Goal: Use online tool/utility: Utilize a website feature to perform a specific function

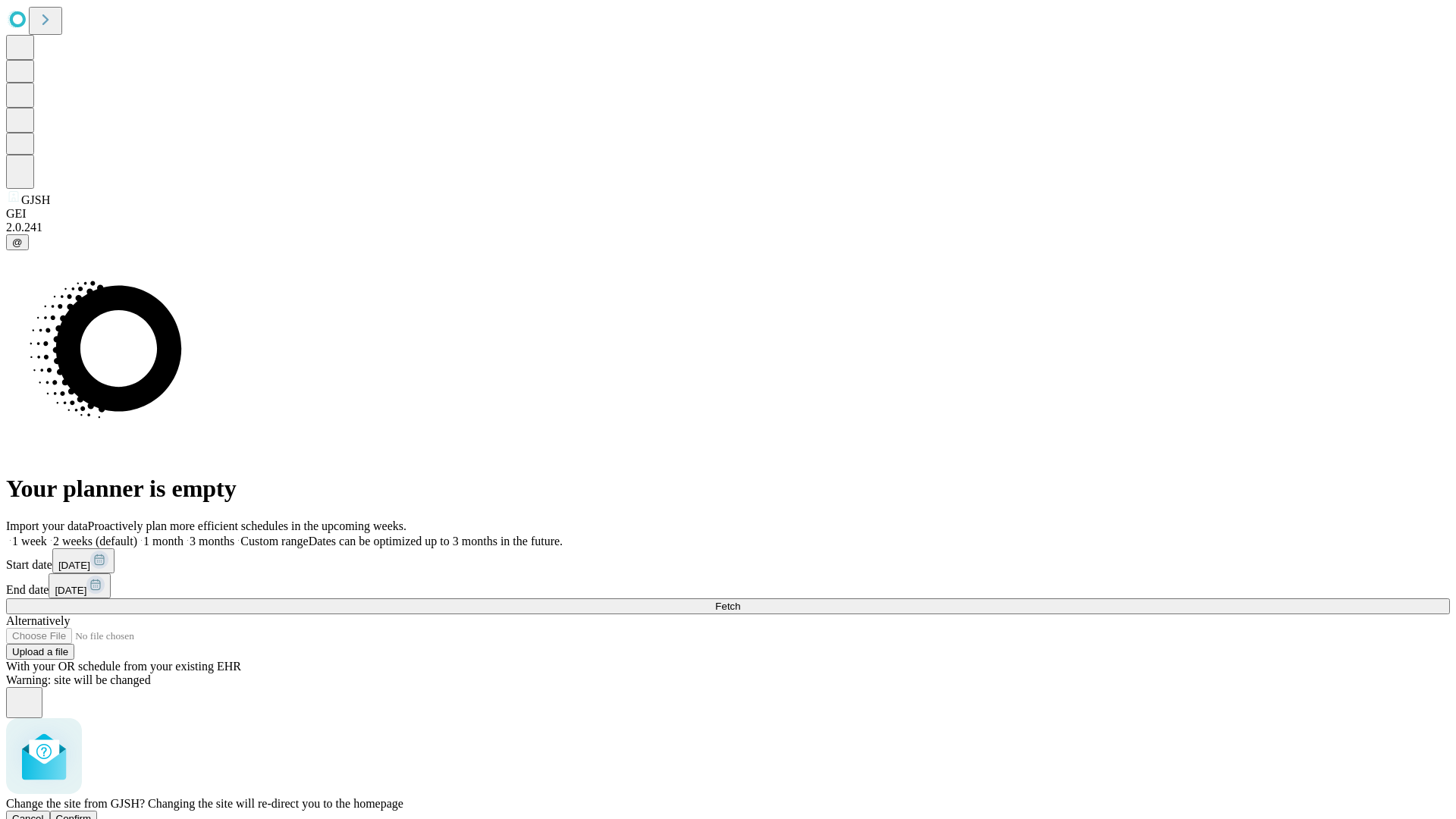
click at [91, 813] on span "Confirm" at bounding box center [74, 819] width 36 height 11
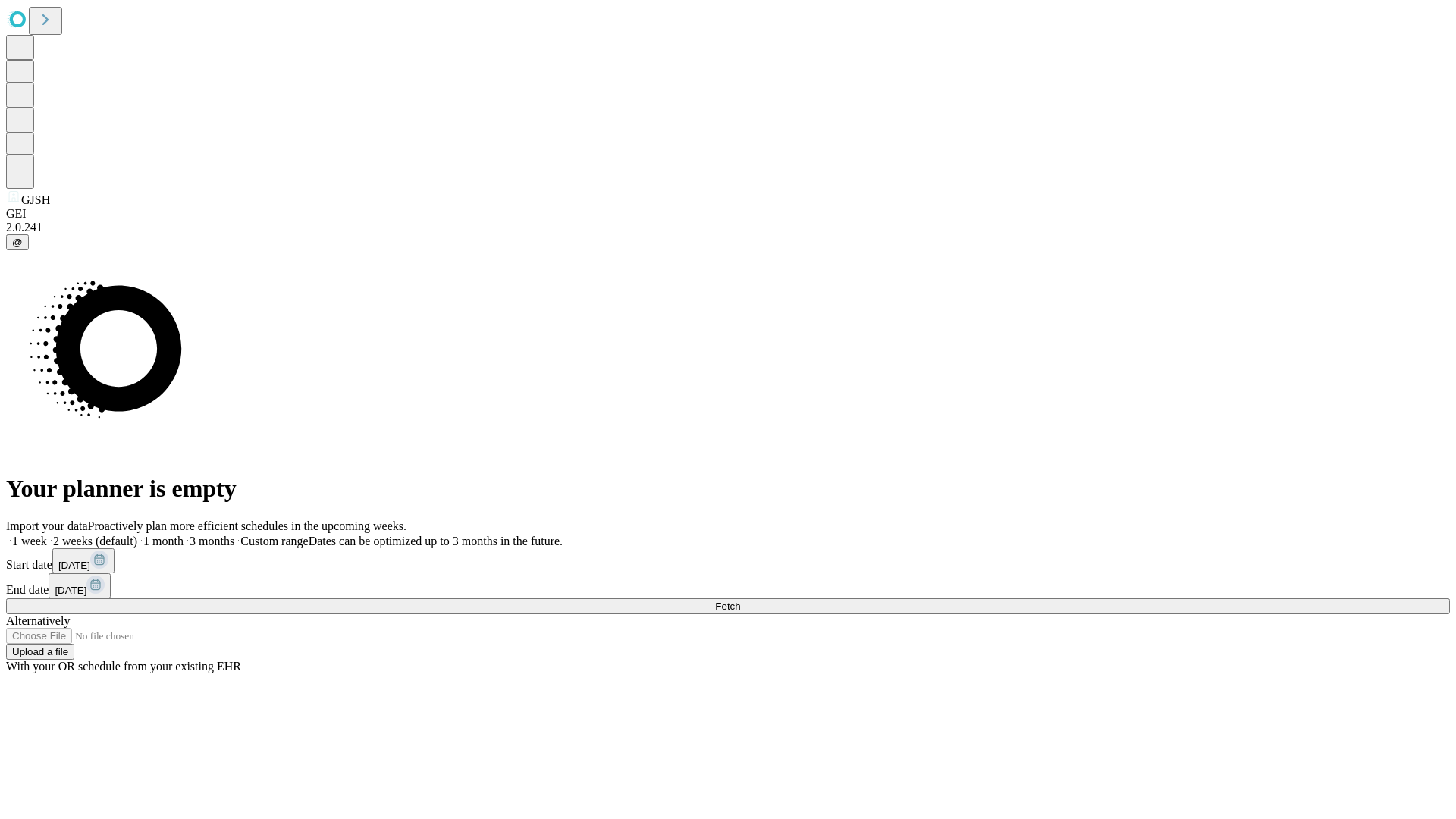
click at [47, 535] on label "1 week" at bounding box center [26, 541] width 41 height 13
click at [740, 600] on span "Fetch" at bounding box center [727, 606] width 25 height 11
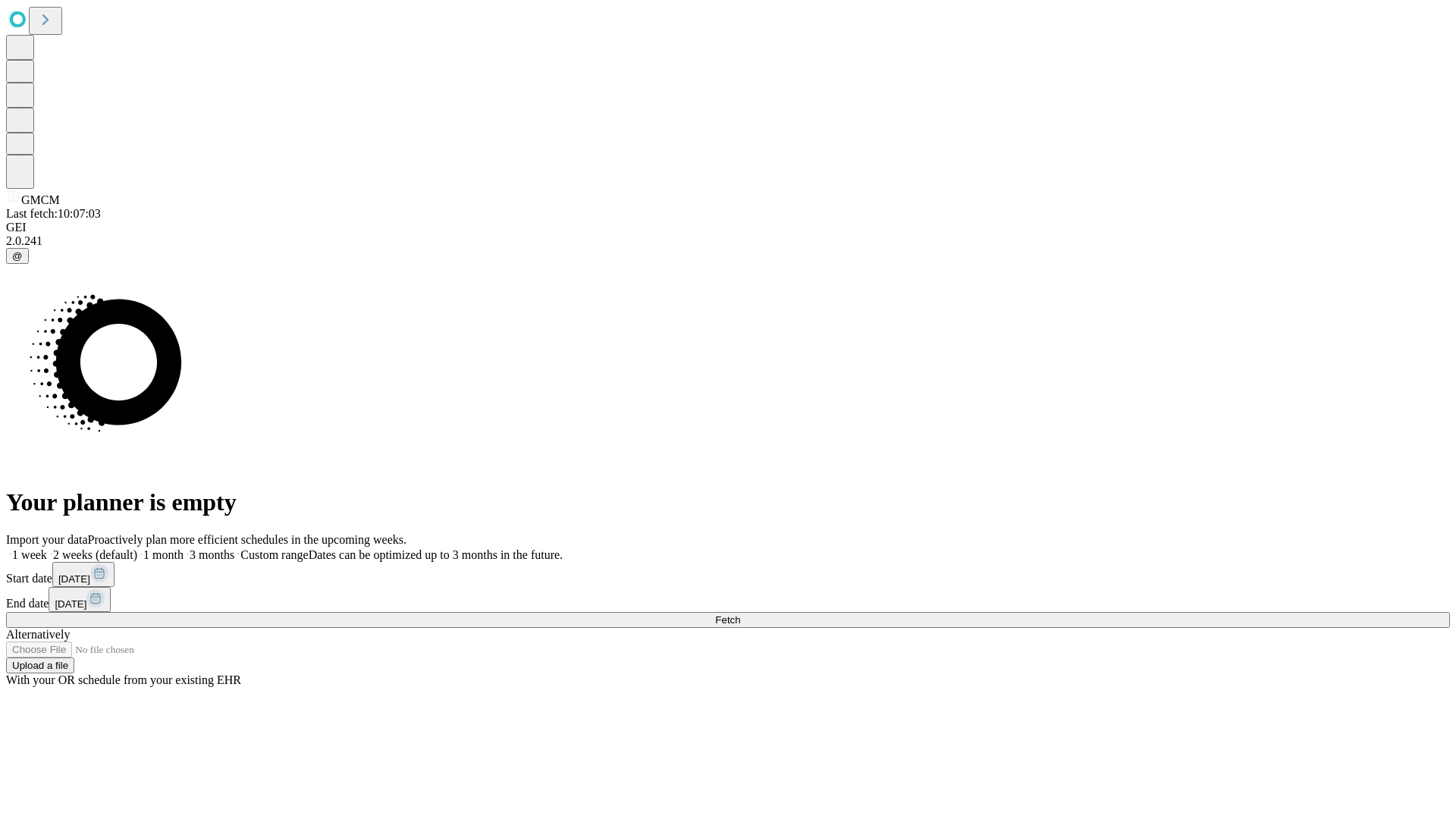
click at [47, 549] on label "1 week" at bounding box center [26, 555] width 41 height 13
click at [740, 614] on span "Fetch" at bounding box center [727, 620] width 25 height 11
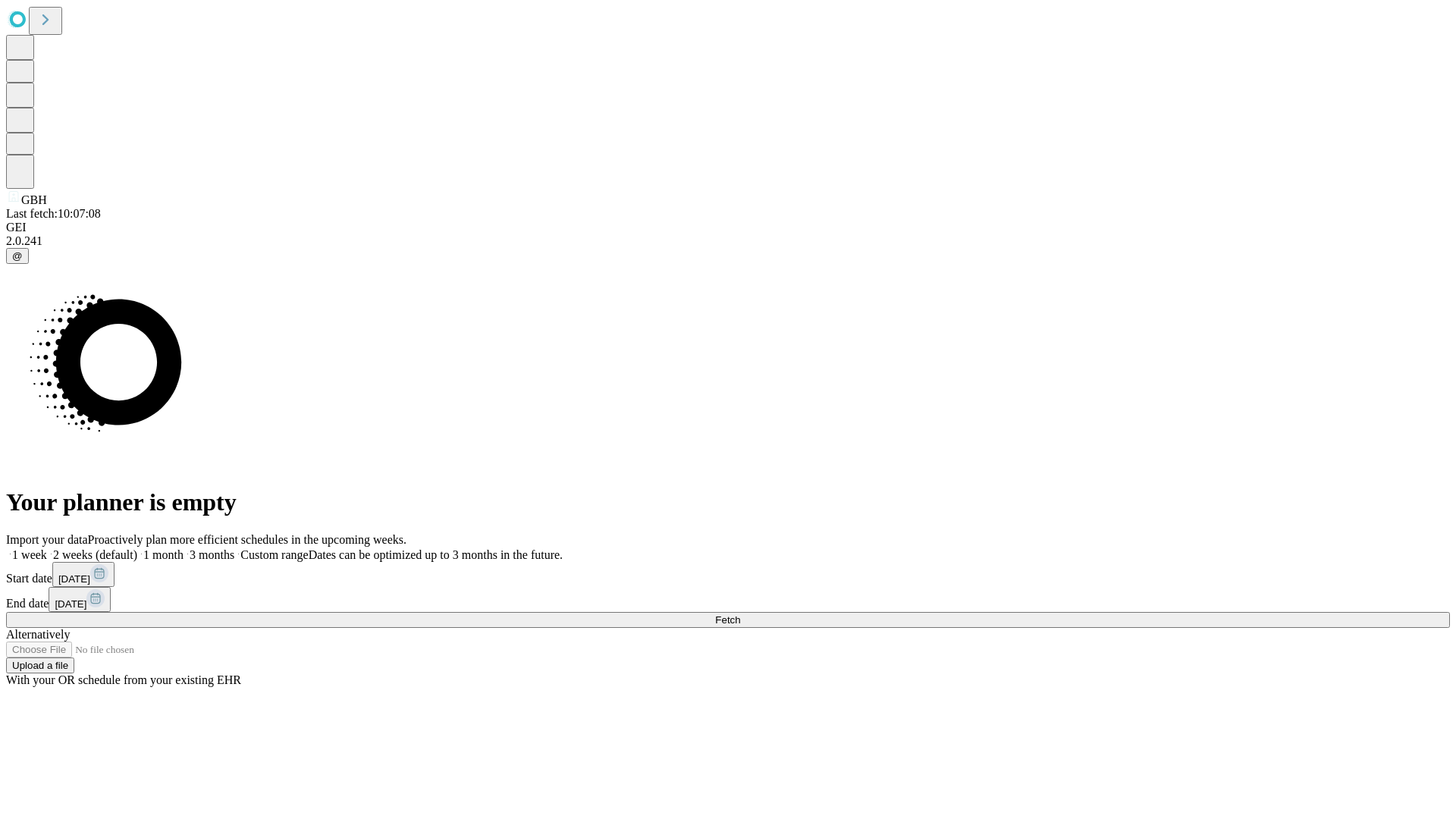
click at [47, 549] on label "1 week" at bounding box center [26, 555] width 41 height 13
click at [740, 614] on span "Fetch" at bounding box center [727, 620] width 25 height 11
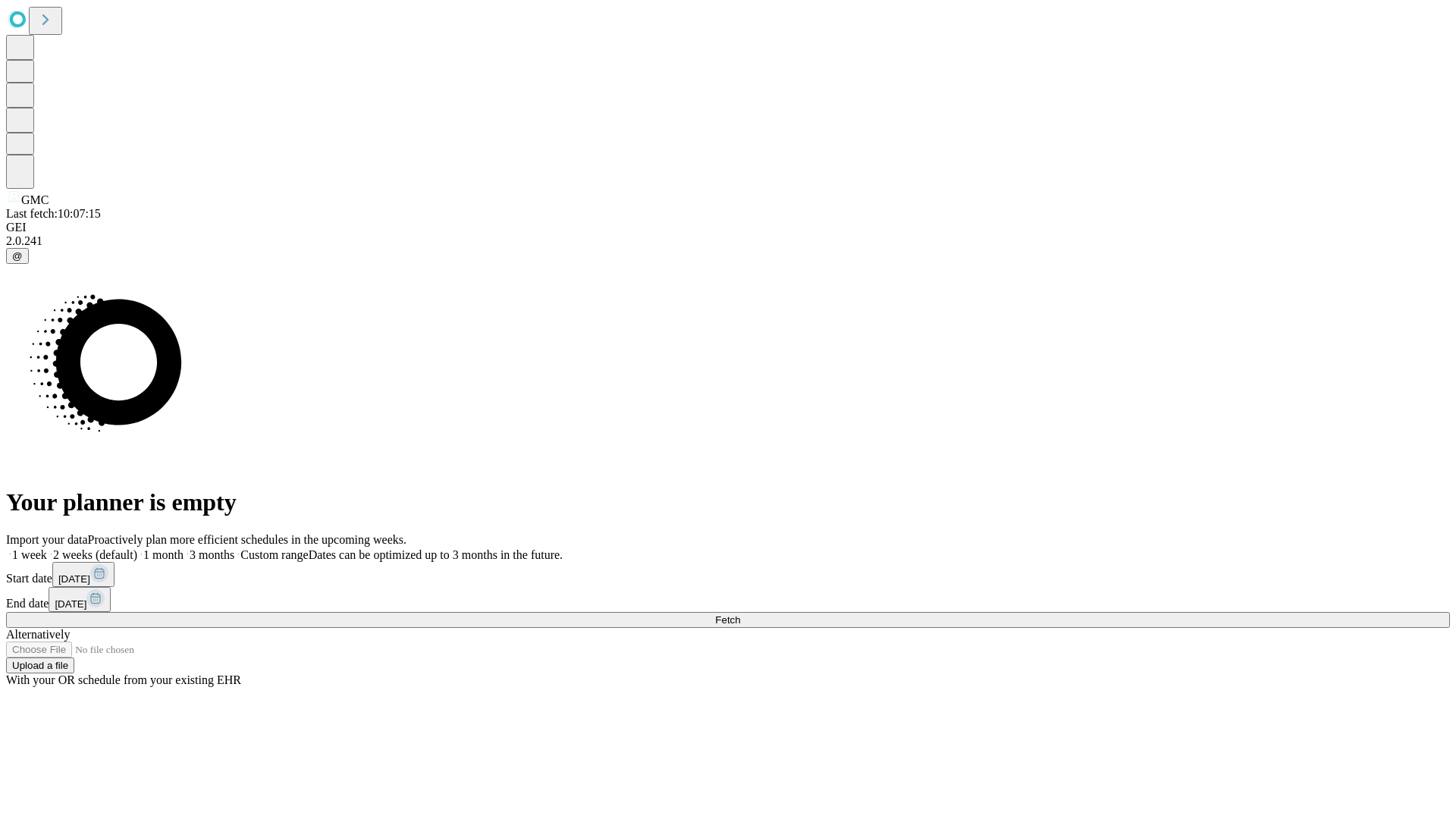
click at [47, 549] on label "1 week" at bounding box center [26, 555] width 41 height 13
click at [740, 614] on span "Fetch" at bounding box center [727, 620] width 25 height 11
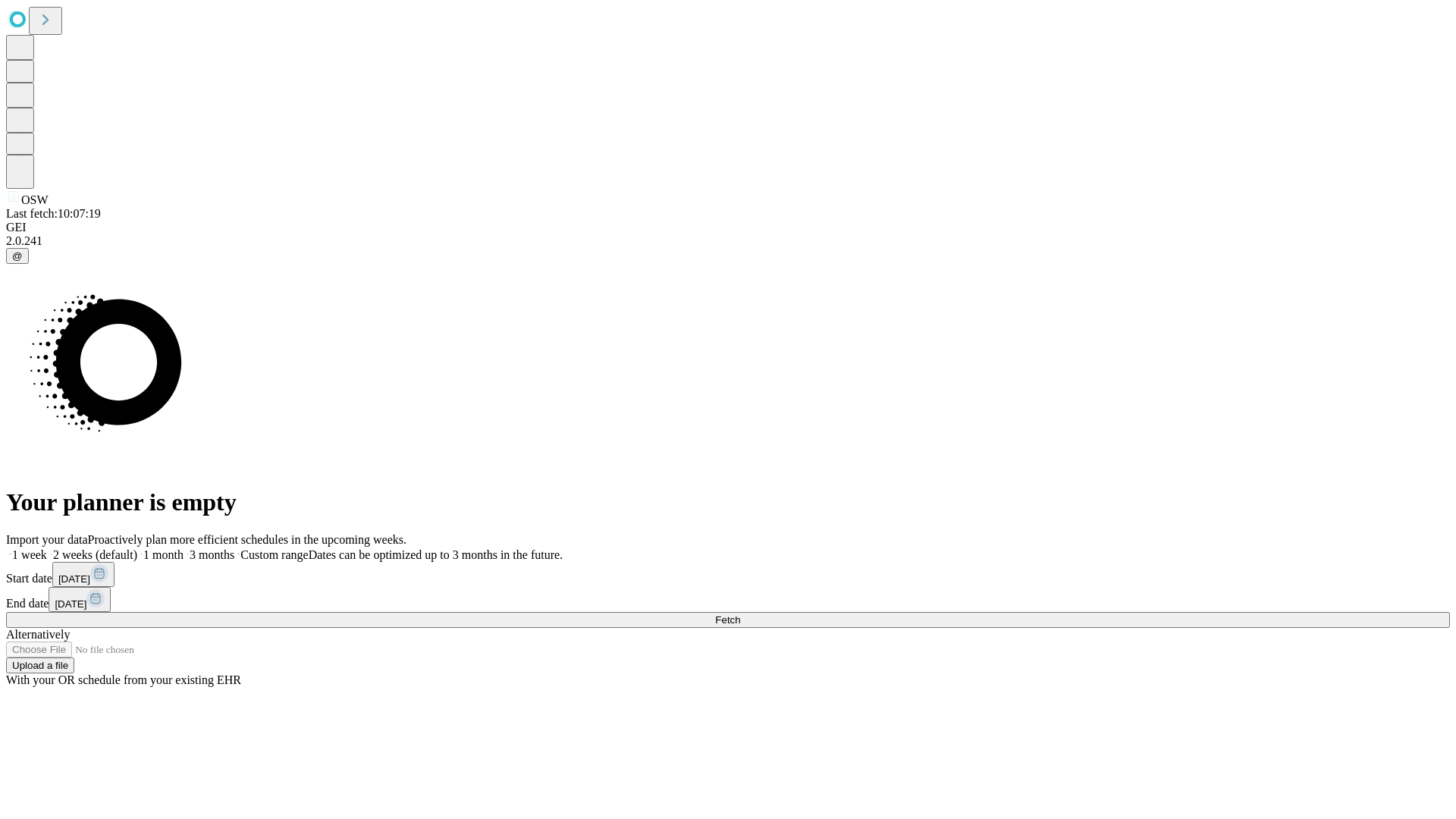
click at [47, 549] on label "1 week" at bounding box center [26, 555] width 41 height 13
click at [740, 614] on span "Fetch" at bounding box center [727, 620] width 25 height 11
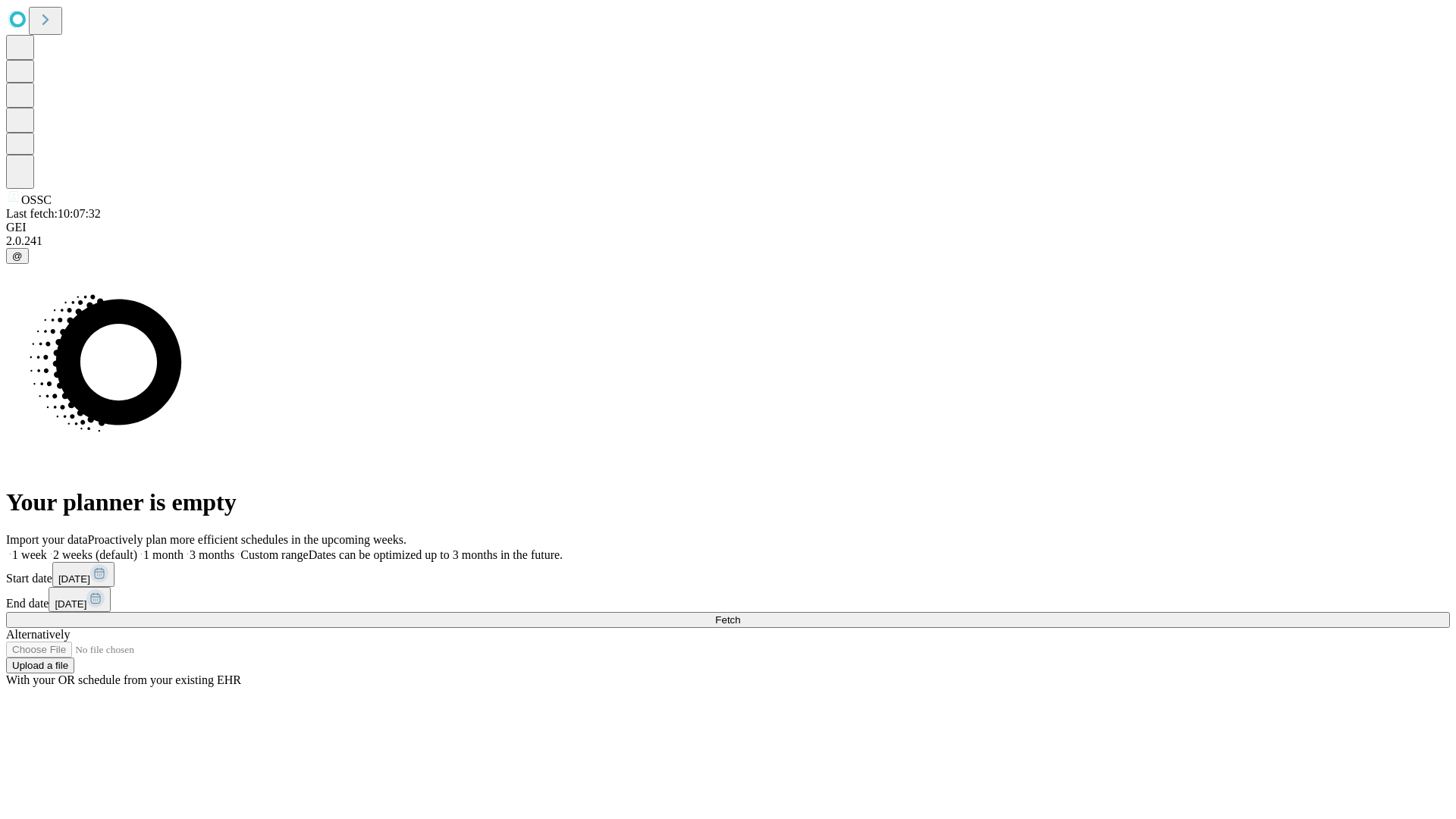
click at [47, 549] on label "1 week" at bounding box center [26, 555] width 41 height 13
click at [740, 614] on span "Fetch" at bounding box center [727, 620] width 25 height 11
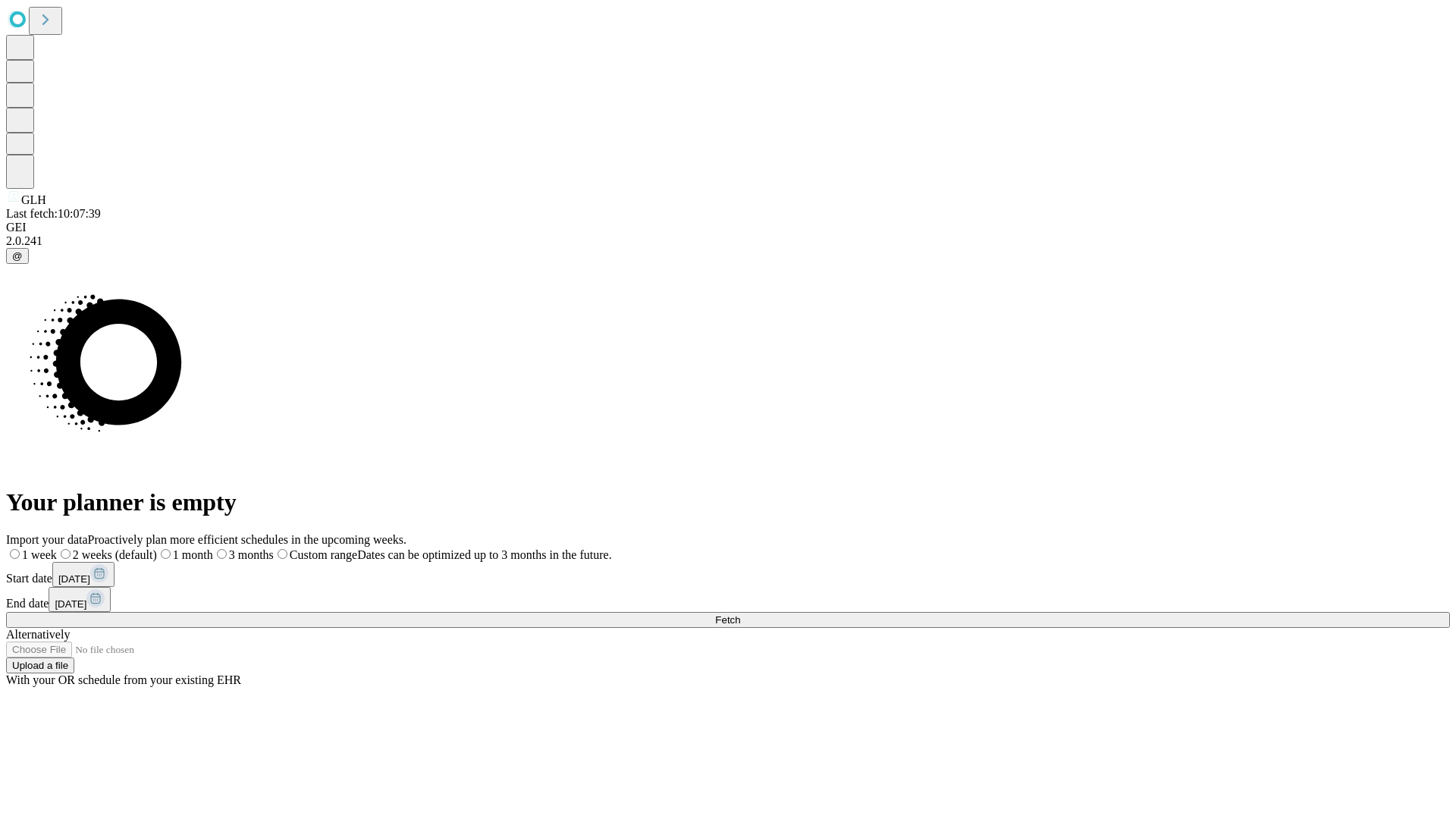
click at [57, 549] on label "1 week" at bounding box center [31, 555] width 51 height 13
click at [740, 614] on span "Fetch" at bounding box center [727, 620] width 25 height 11
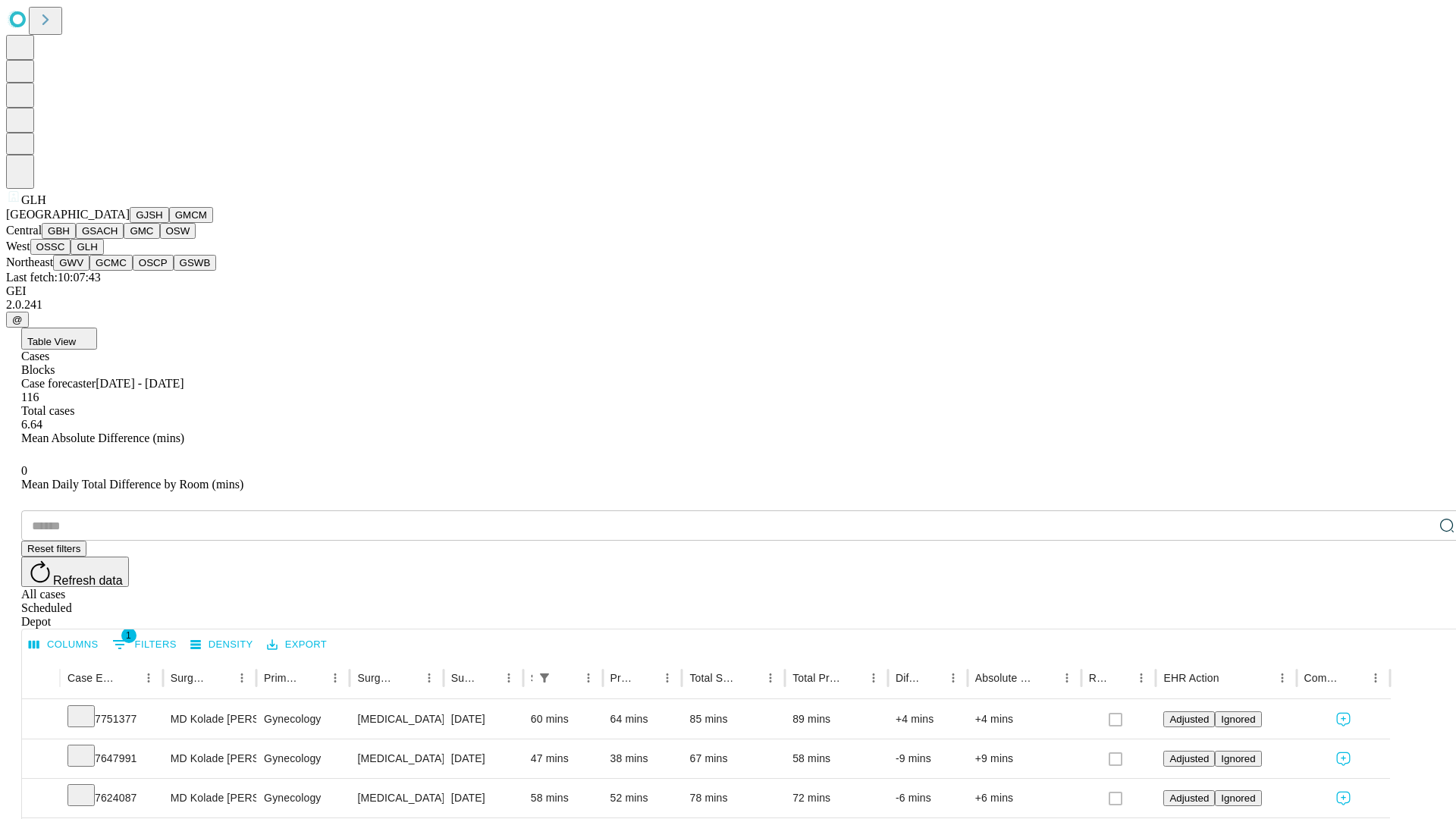
click at [90, 271] on button "GWV" at bounding box center [71, 263] width 36 height 16
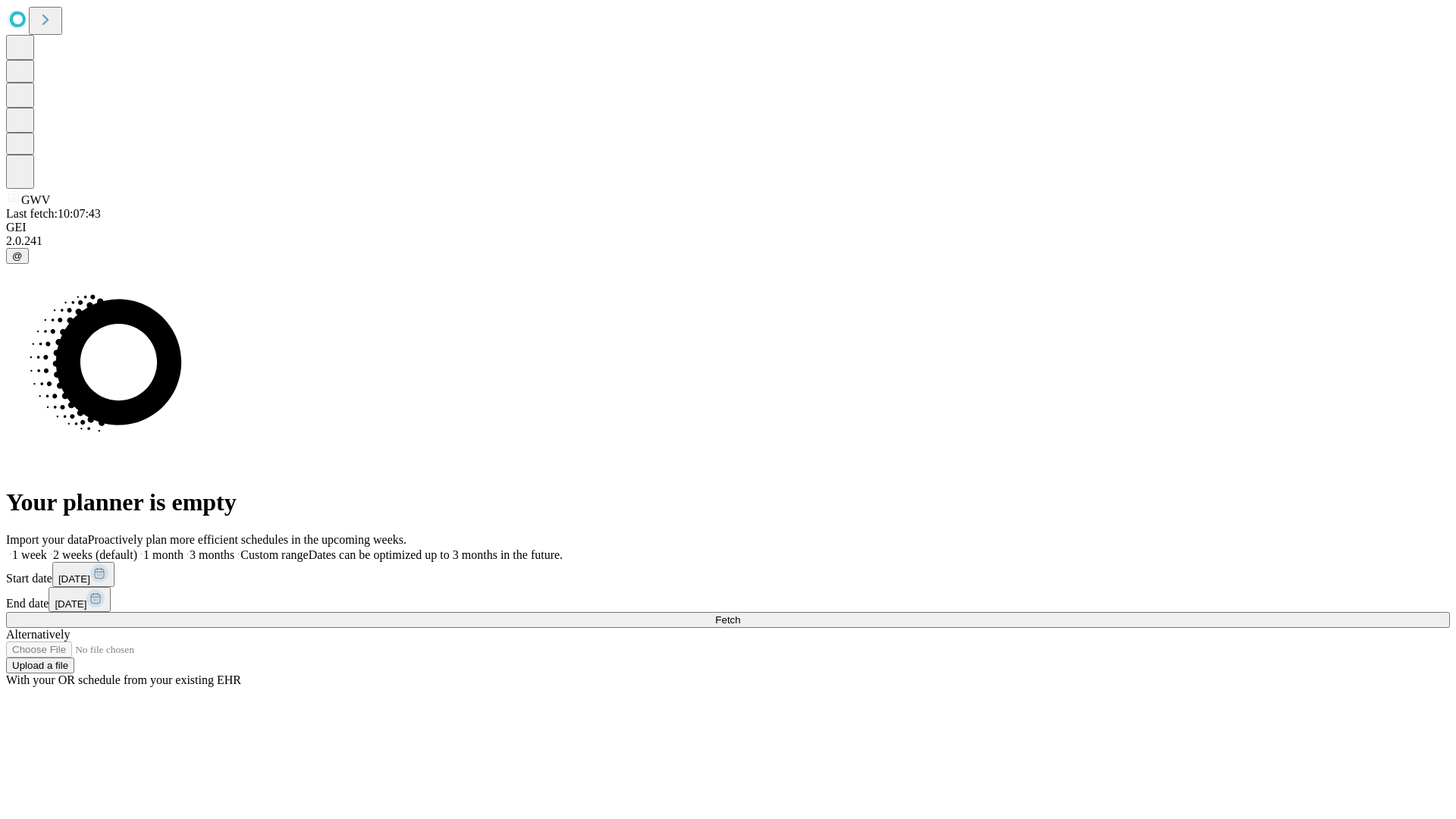
click at [47, 549] on label "1 week" at bounding box center [26, 555] width 41 height 13
click at [740, 614] on span "Fetch" at bounding box center [727, 620] width 25 height 11
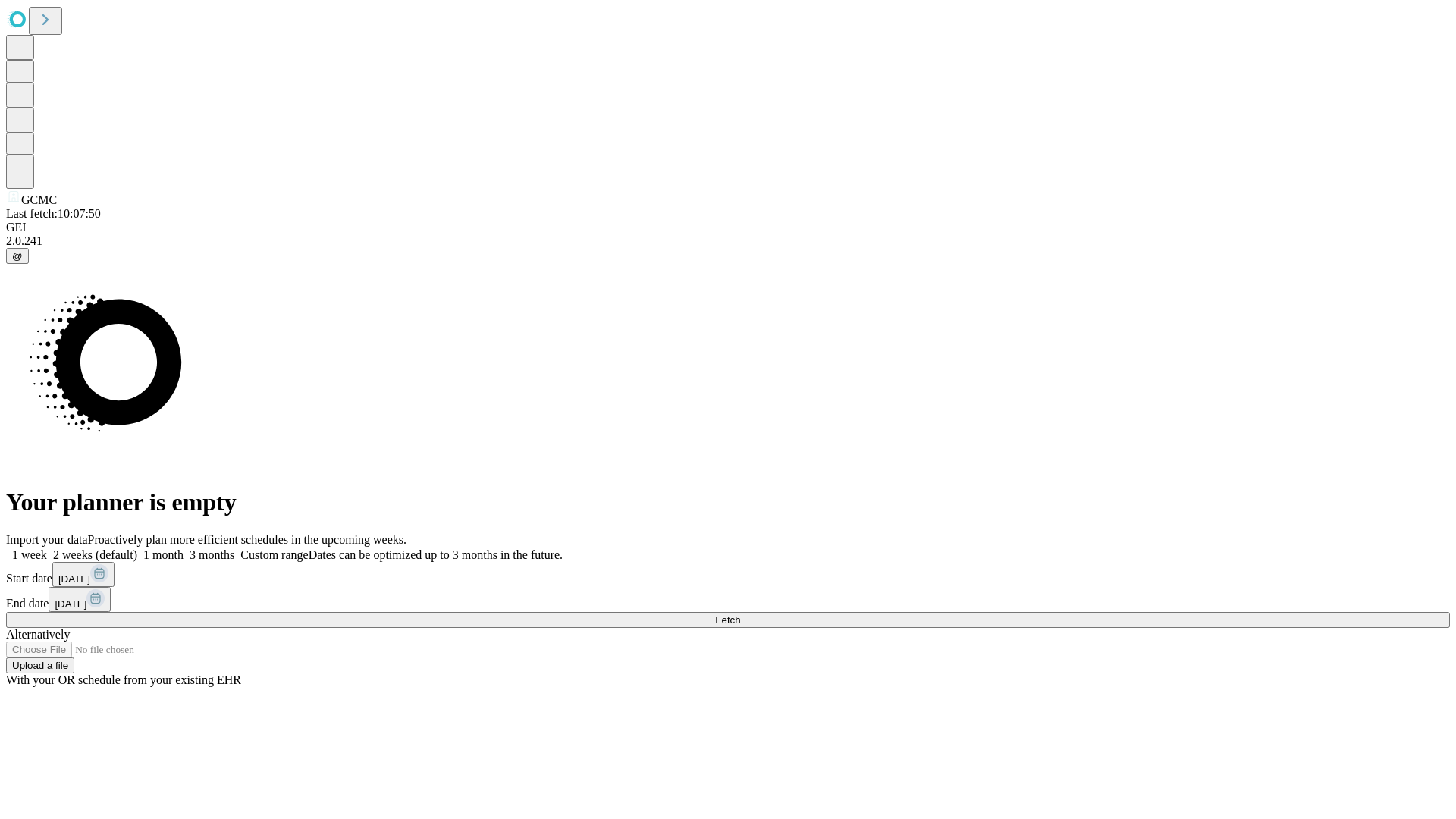
click at [47, 549] on label "1 week" at bounding box center [26, 555] width 41 height 13
click at [740, 614] on span "Fetch" at bounding box center [727, 620] width 25 height 11
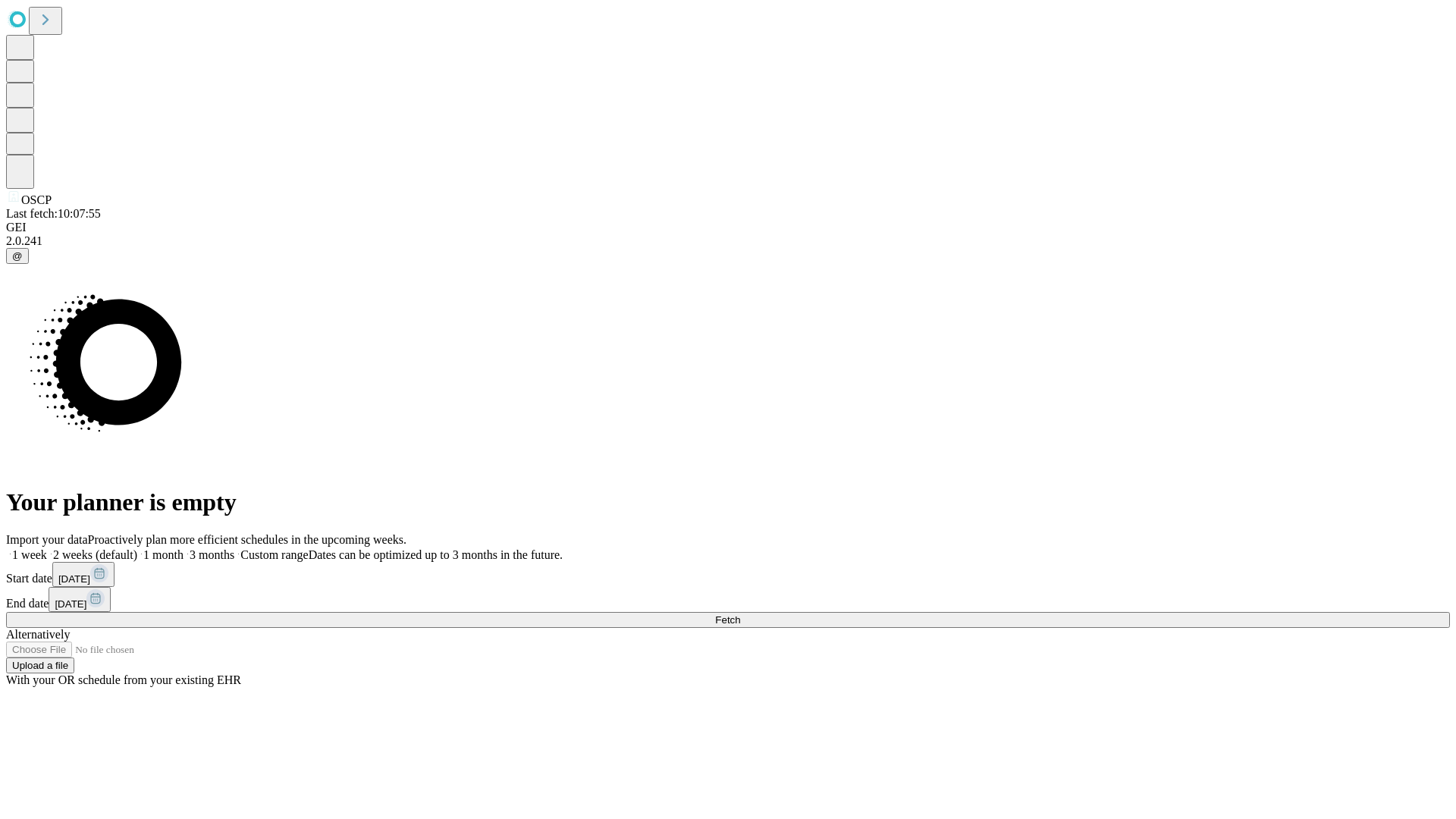
click at [47, 549] on label "1 week" at bounding box center [26, 555] width 41 height 13
click at [740, 614] on span "Fetch" at bounding box center [727, 620] width 25 height 11
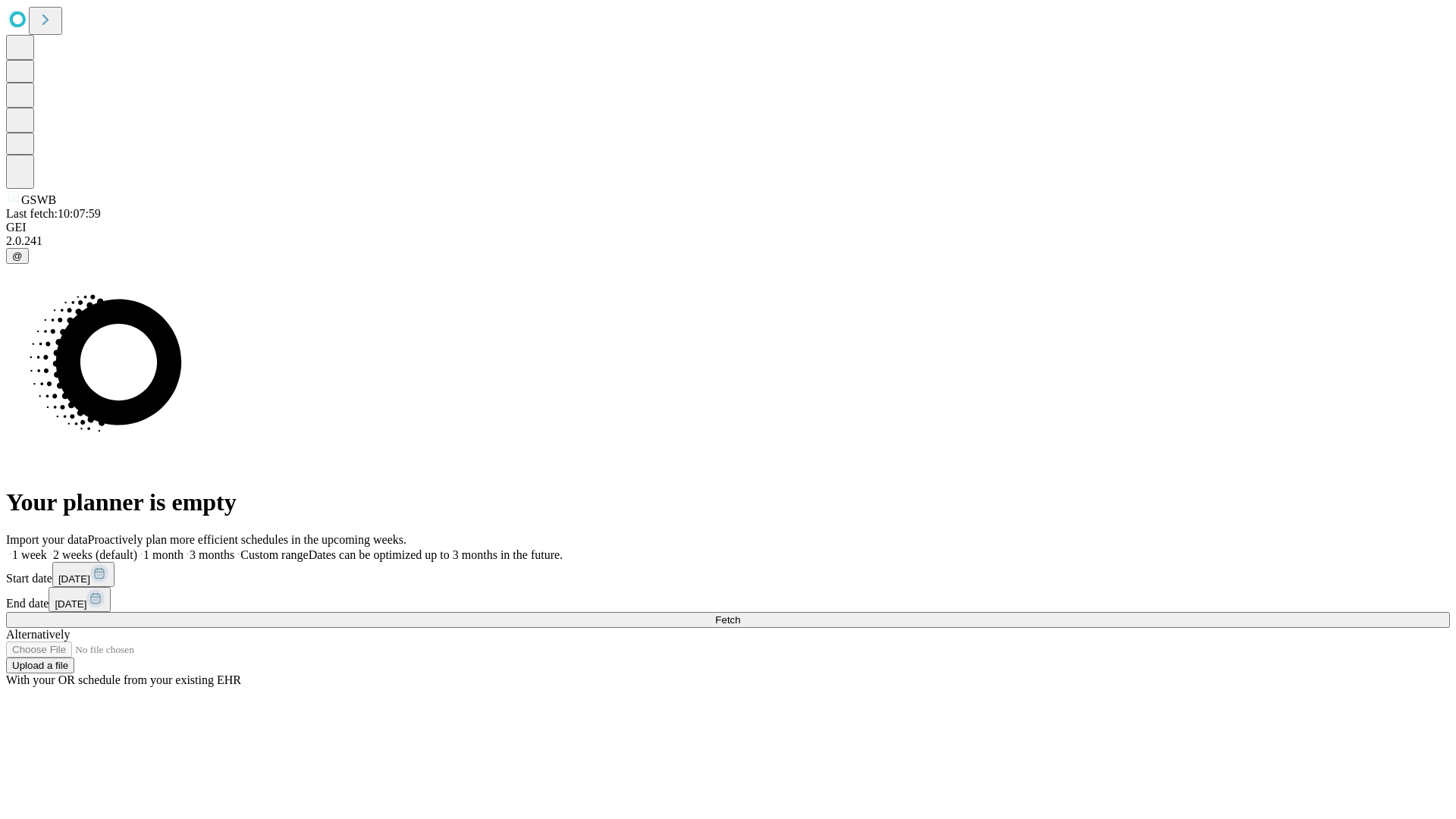
click at [47, 549] on label "1 week" at bounding box center [26, 555] width 41 height 13
click at [740, 614] on span "Fetch" at bounding box center [727, 620] width 25 height 11
